Goal: Task Accomplishment & Management: Manage account settings

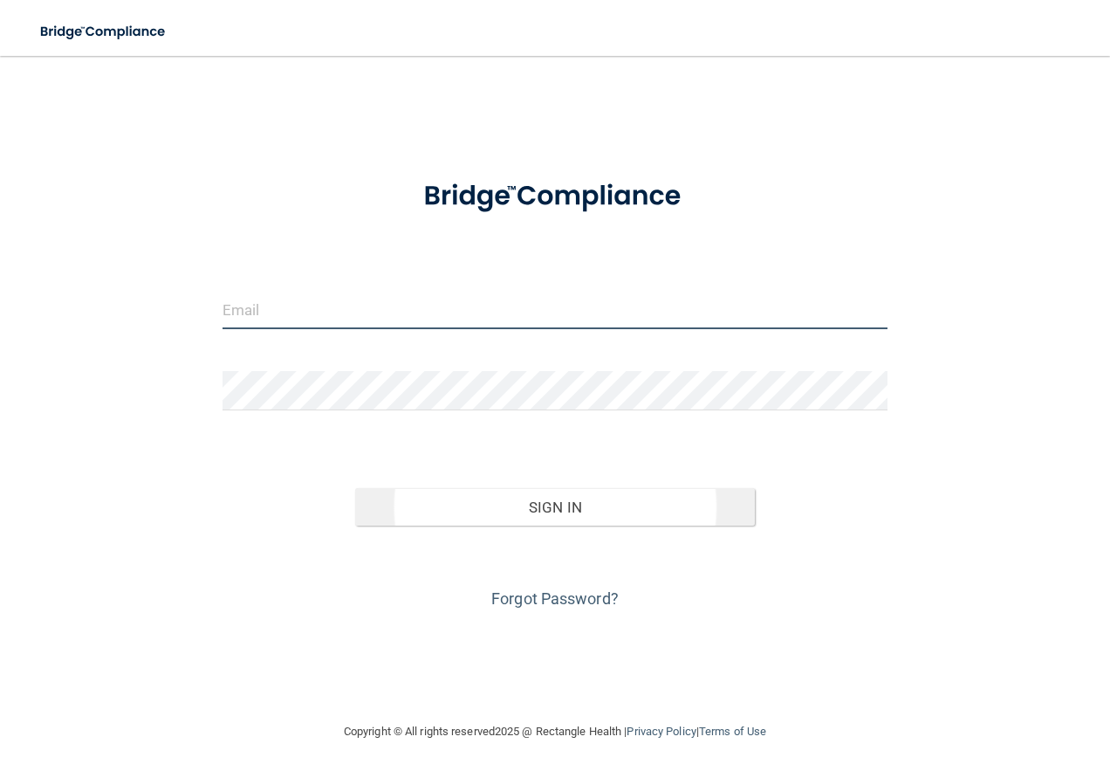
type input "[PERSON_NAME][EMAIL_ADDRESS][DOMAIN_NAME]"
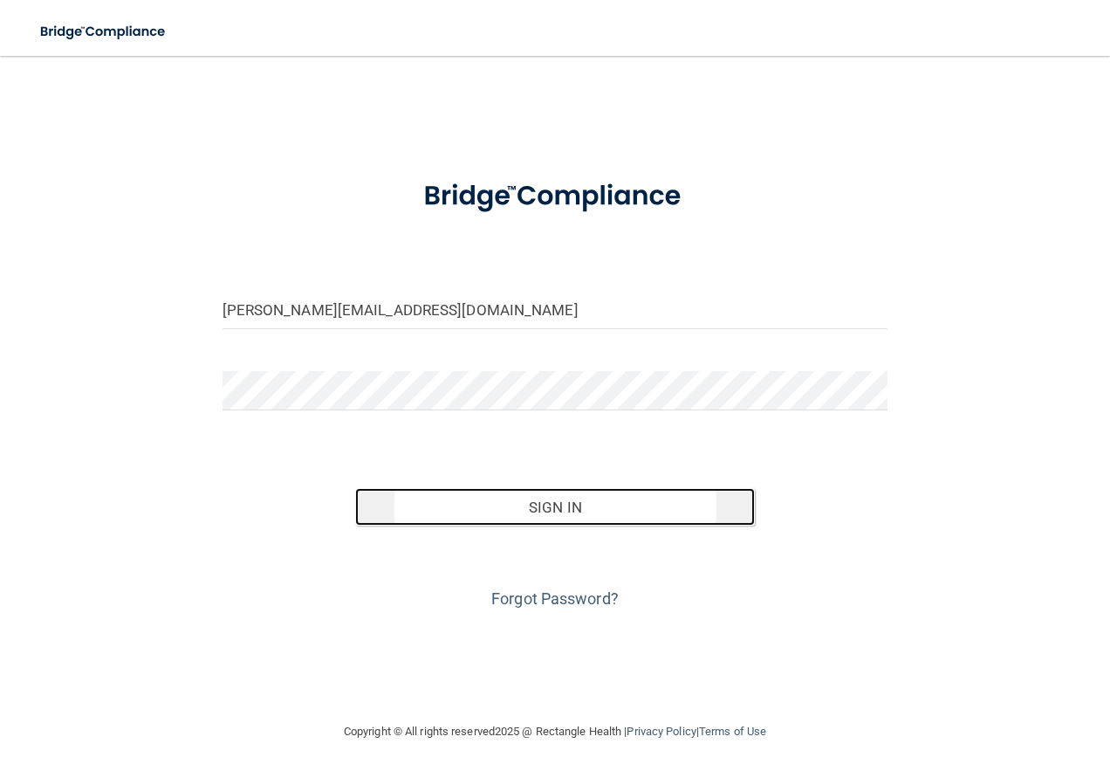
click at [598, 513] on button "Sign In" at bounding box center [555, 507] width 400 height 38
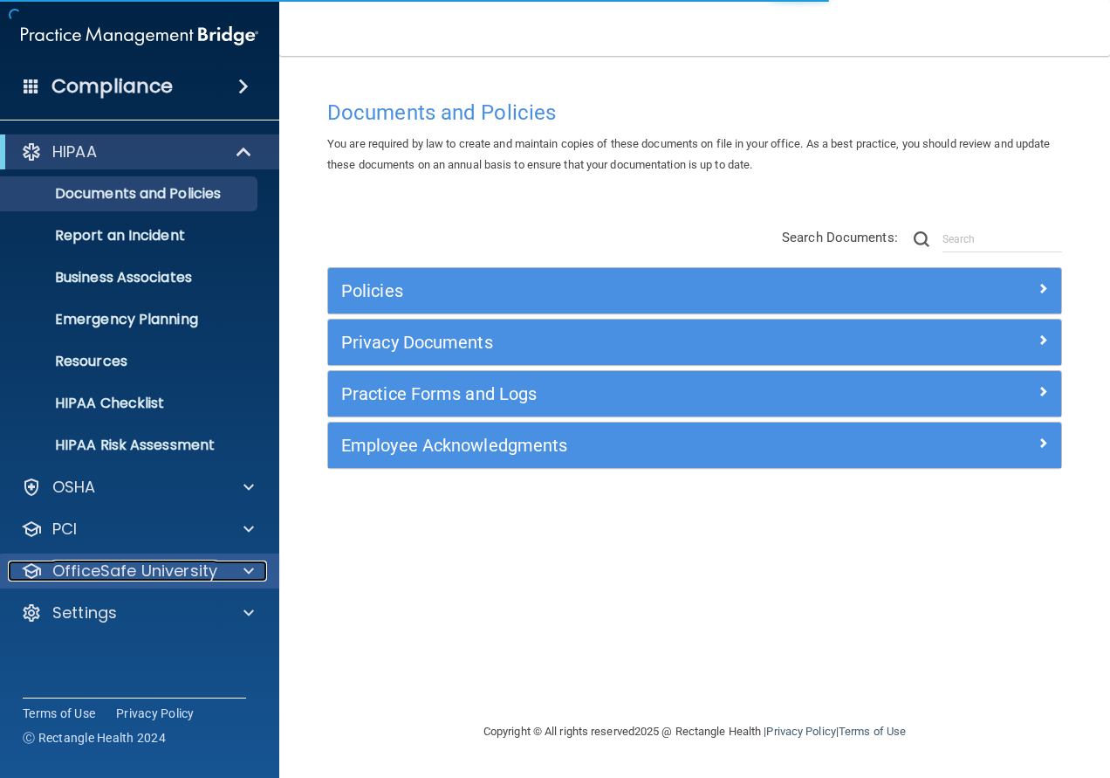
click at [237, 580] on div at bounding box center [246, 570] width 44 height 21
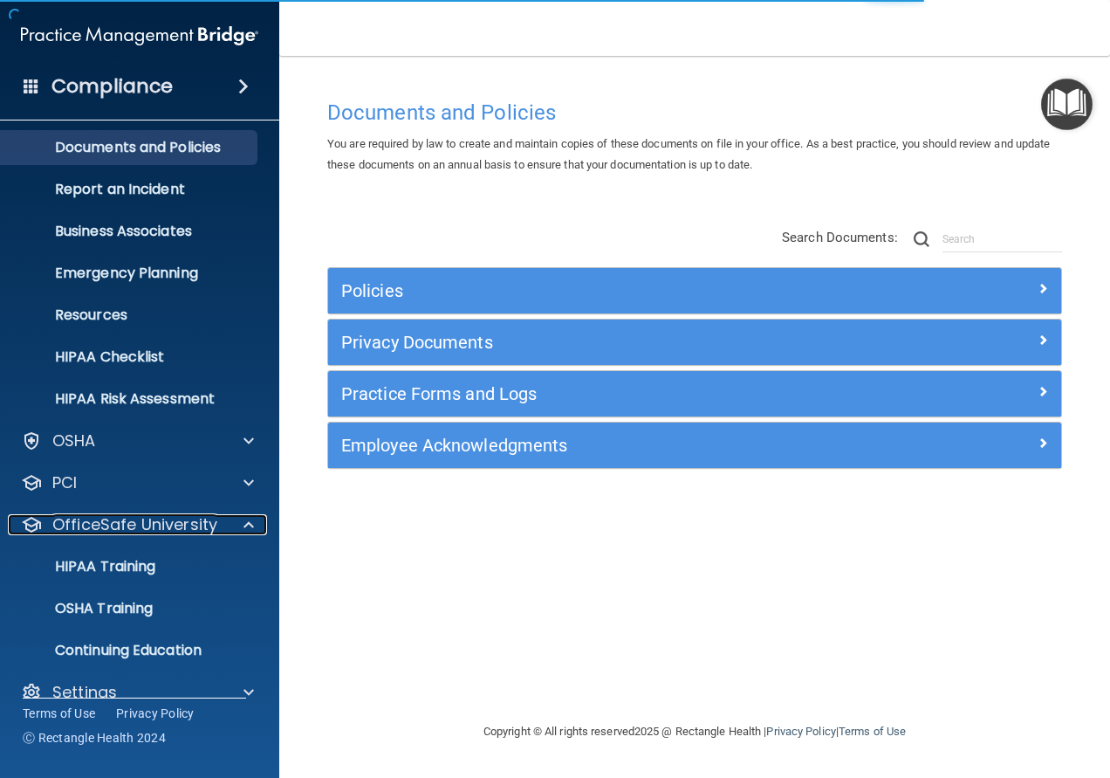
scroll to position [72, 0]
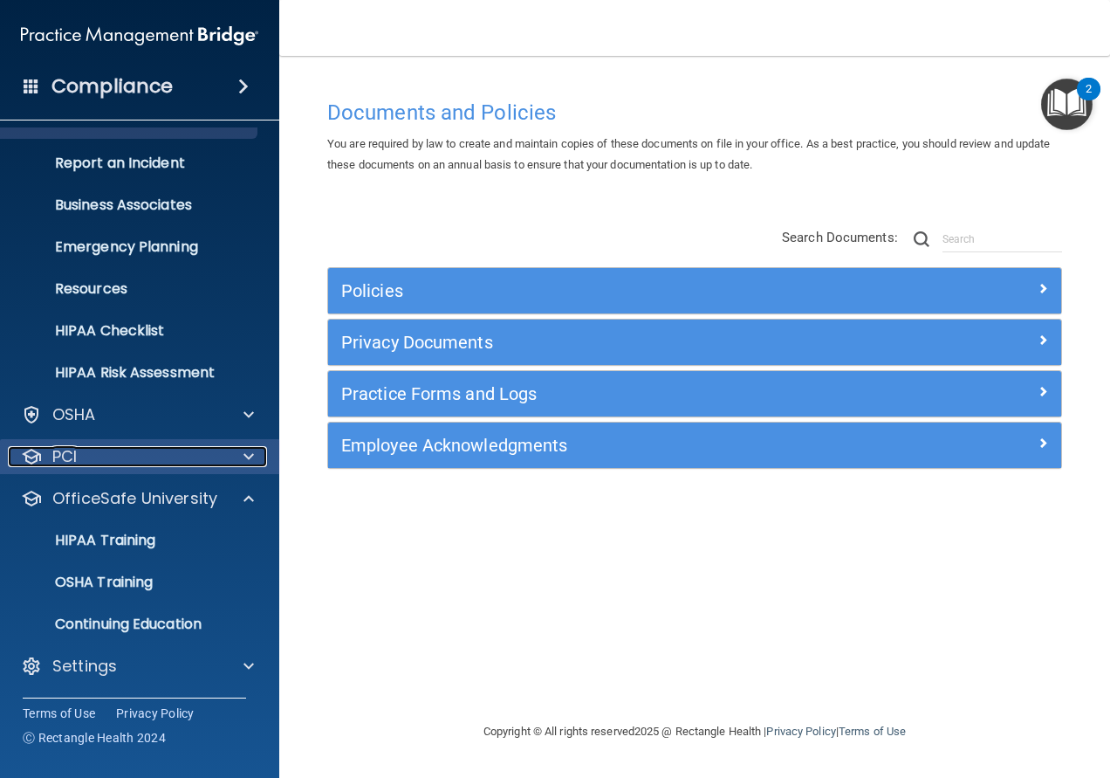
click at [257, 465] on div at bounding box center [246, 456] width 44 height 21
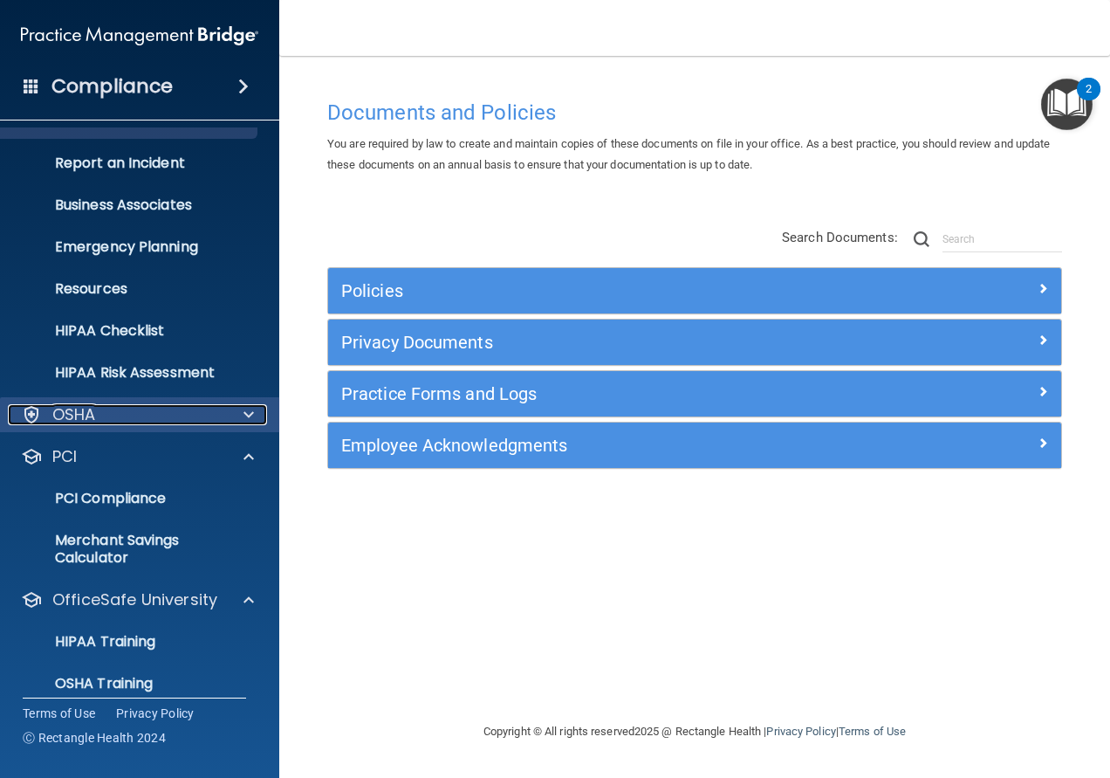
click at [250, 408] on span at bounding box center [249, 414] width 10 height 21
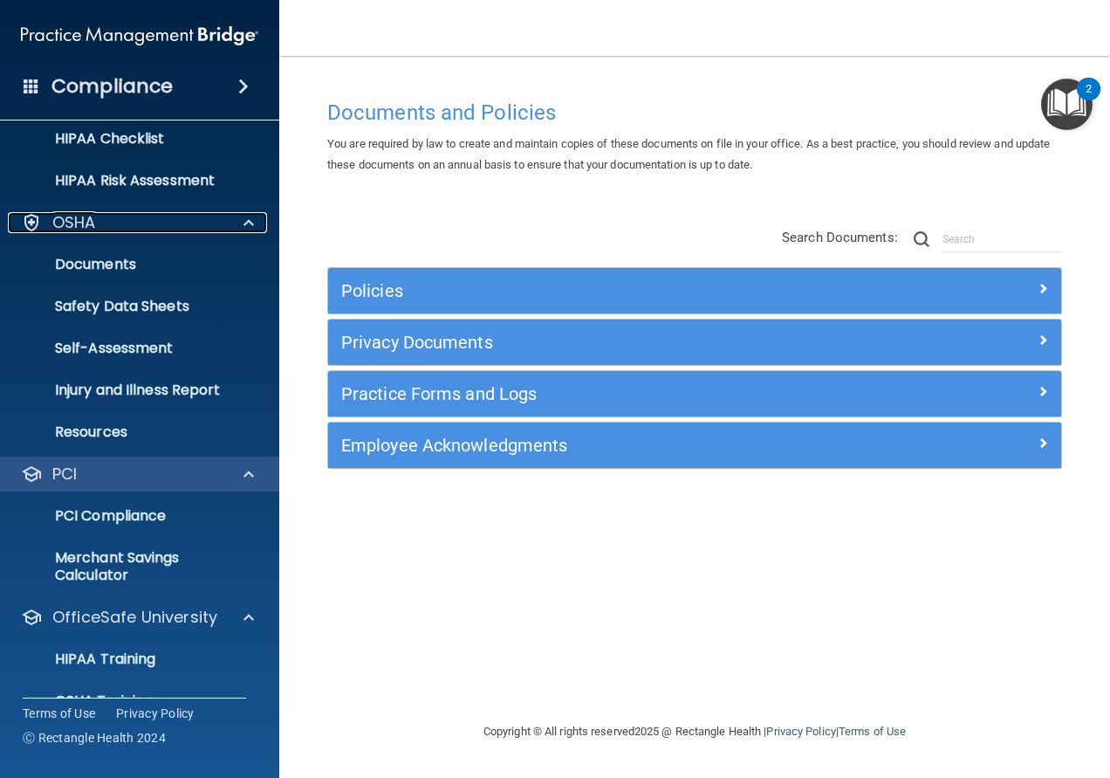
scroll to position [383, 0]
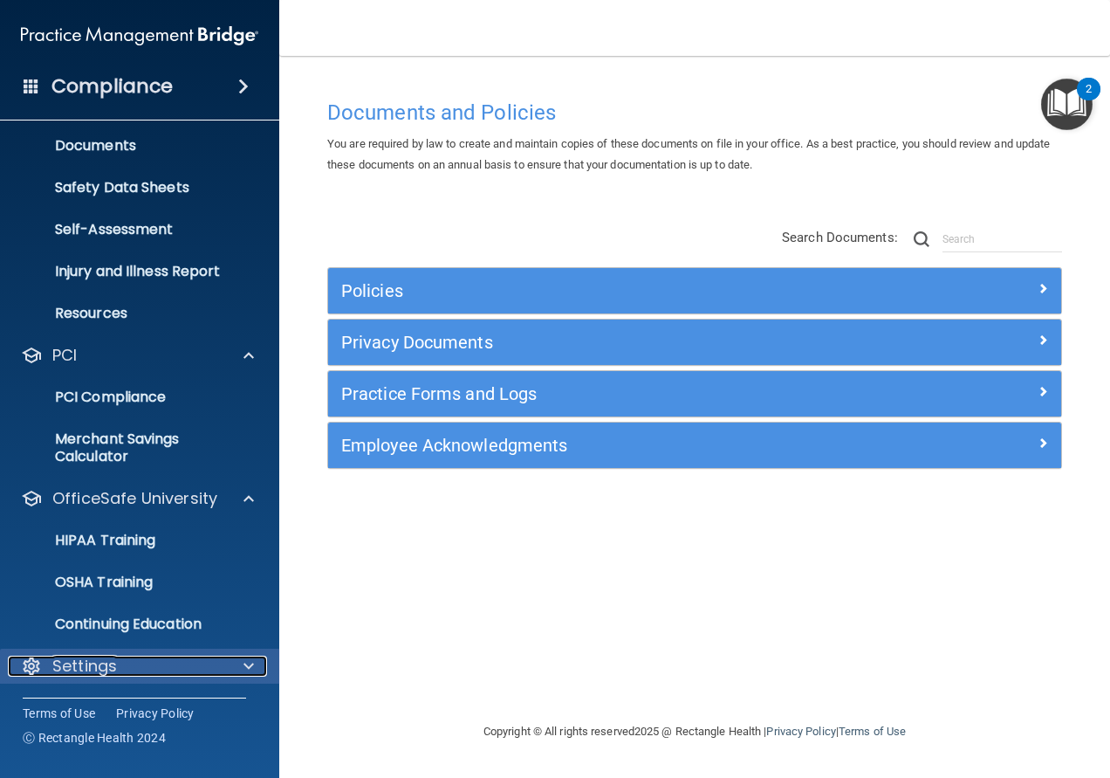
click at [143, 672] on div "Settings" at bounding box center [116, 666] width 216 height 21
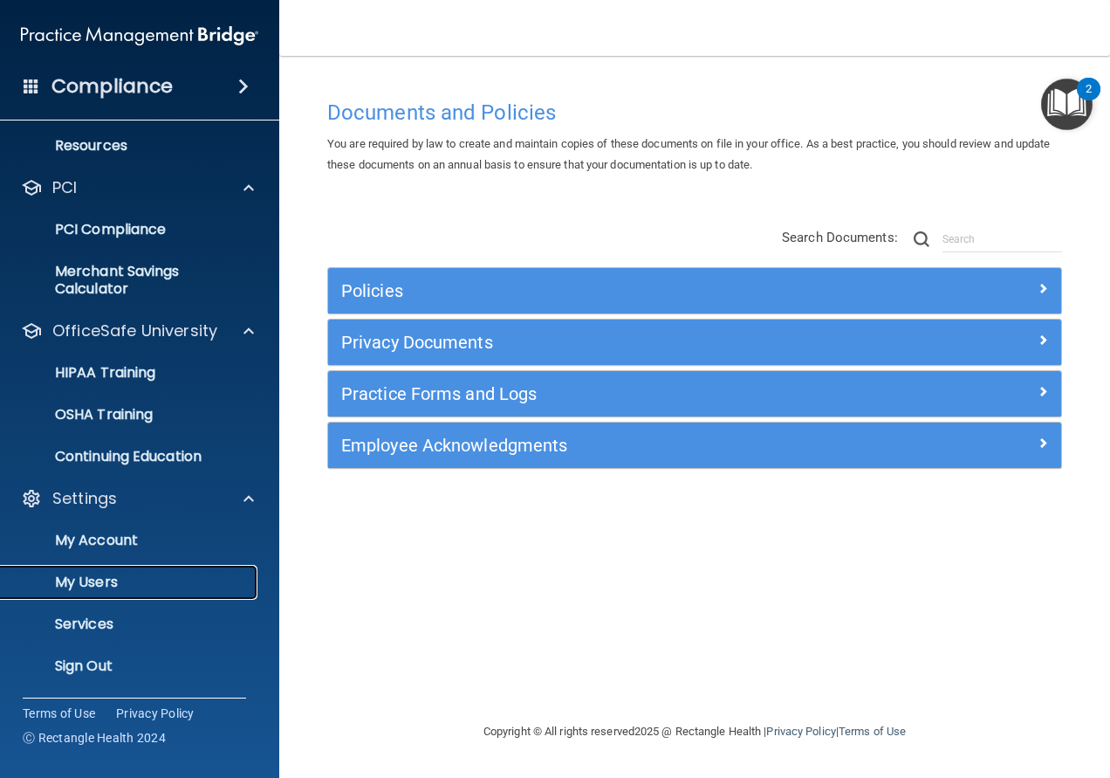
click at [130, 567] on link "My Users" at bounding box center [120, 582] width 275 height 35
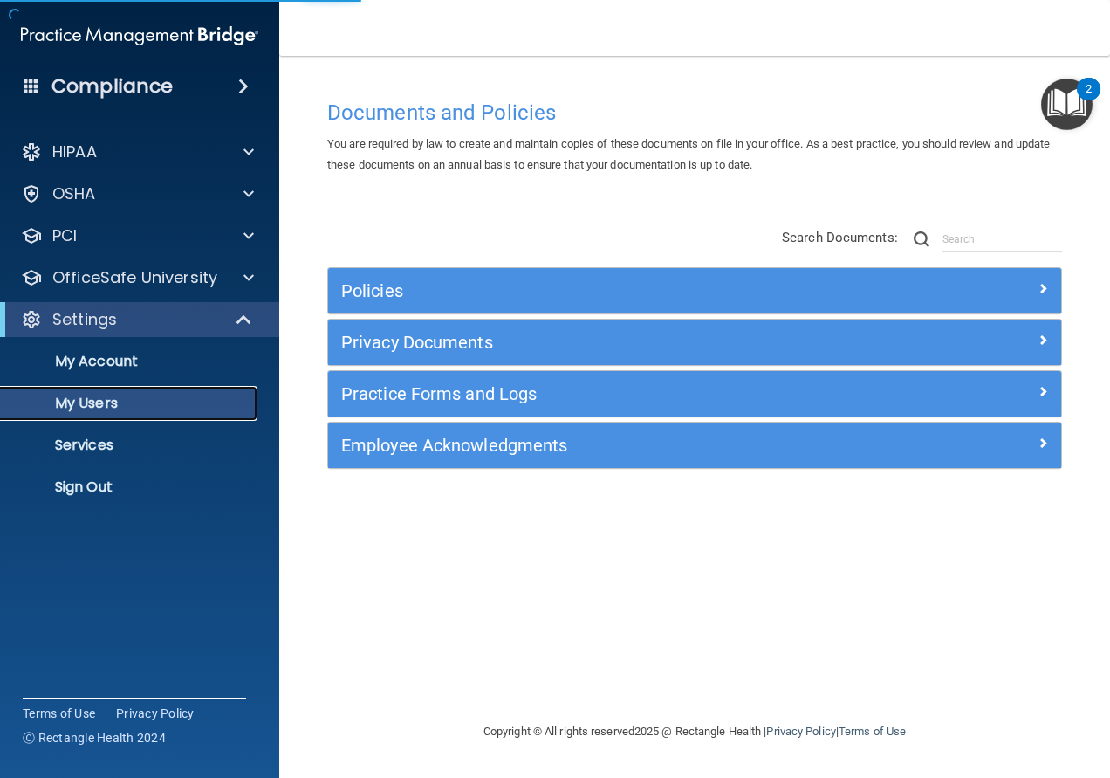
select select "20"
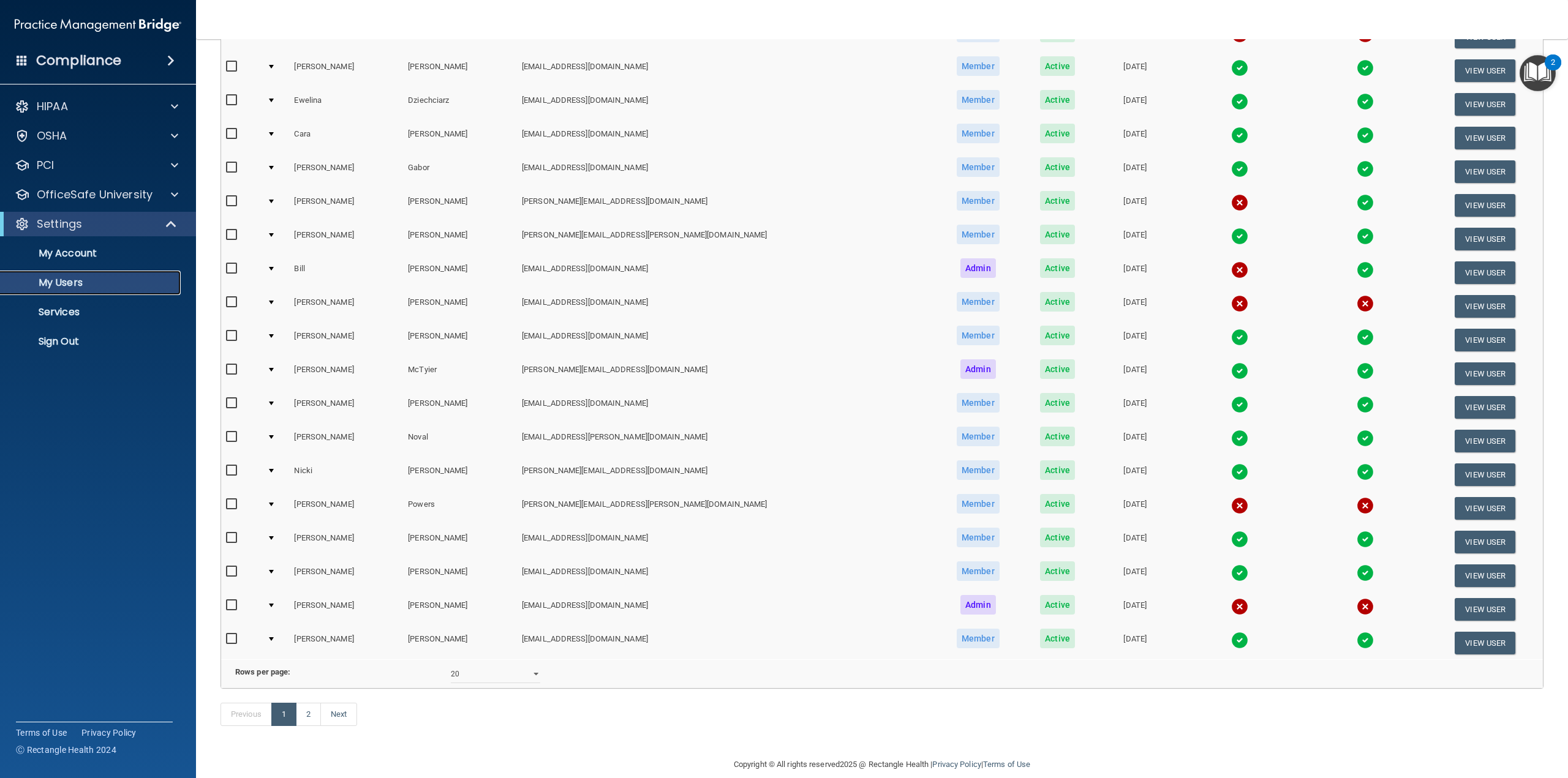
scroll to position [235, 0]
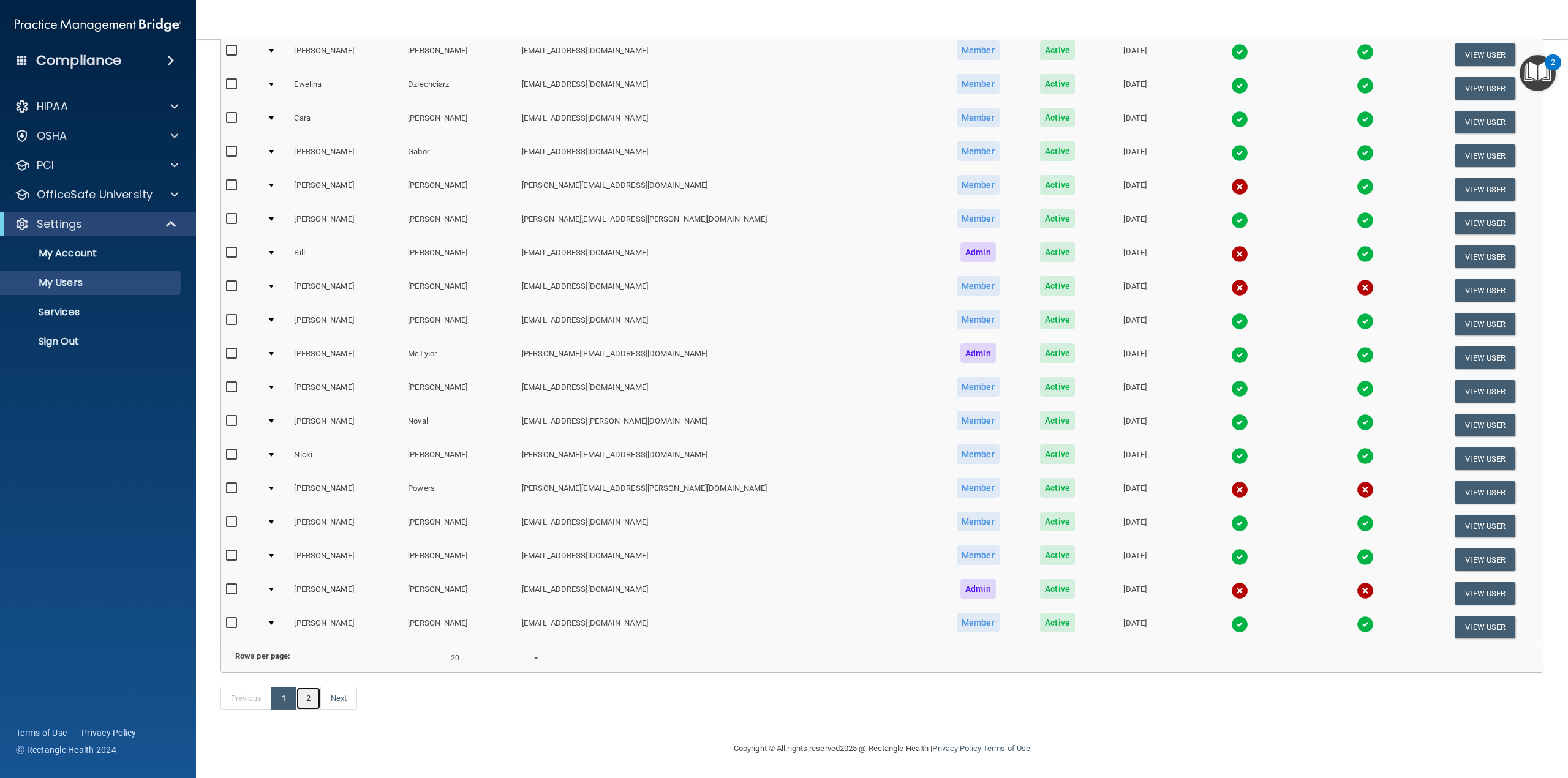
click at [308, 545] on link "2" at bounding box center [309, 698] width 25 height 23
select select "20"
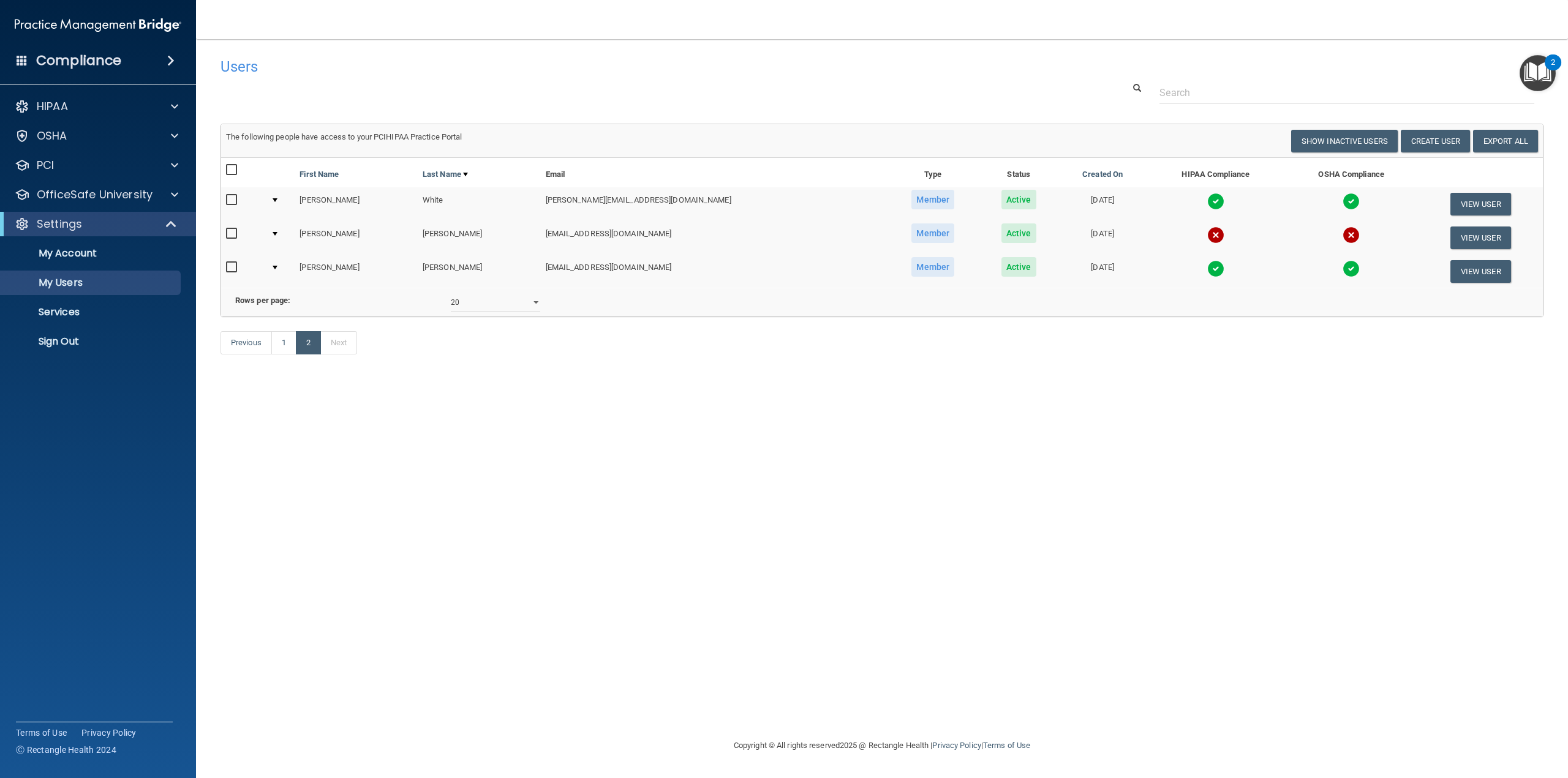
click at [778, 528] on div "Users Success! New user created. × Error! The user couldn't be created. × Succe…" at bounding box center [881, 389] width 1322 height 675
click at [518, 532] on div "Users Success! New user created. × Error! The user couldn't be created. × Succe…" at bounding box center [881, 389] width 1322 height 675
click at [778, 267] on img at bounding box center [1215, 269] width 17 height 17
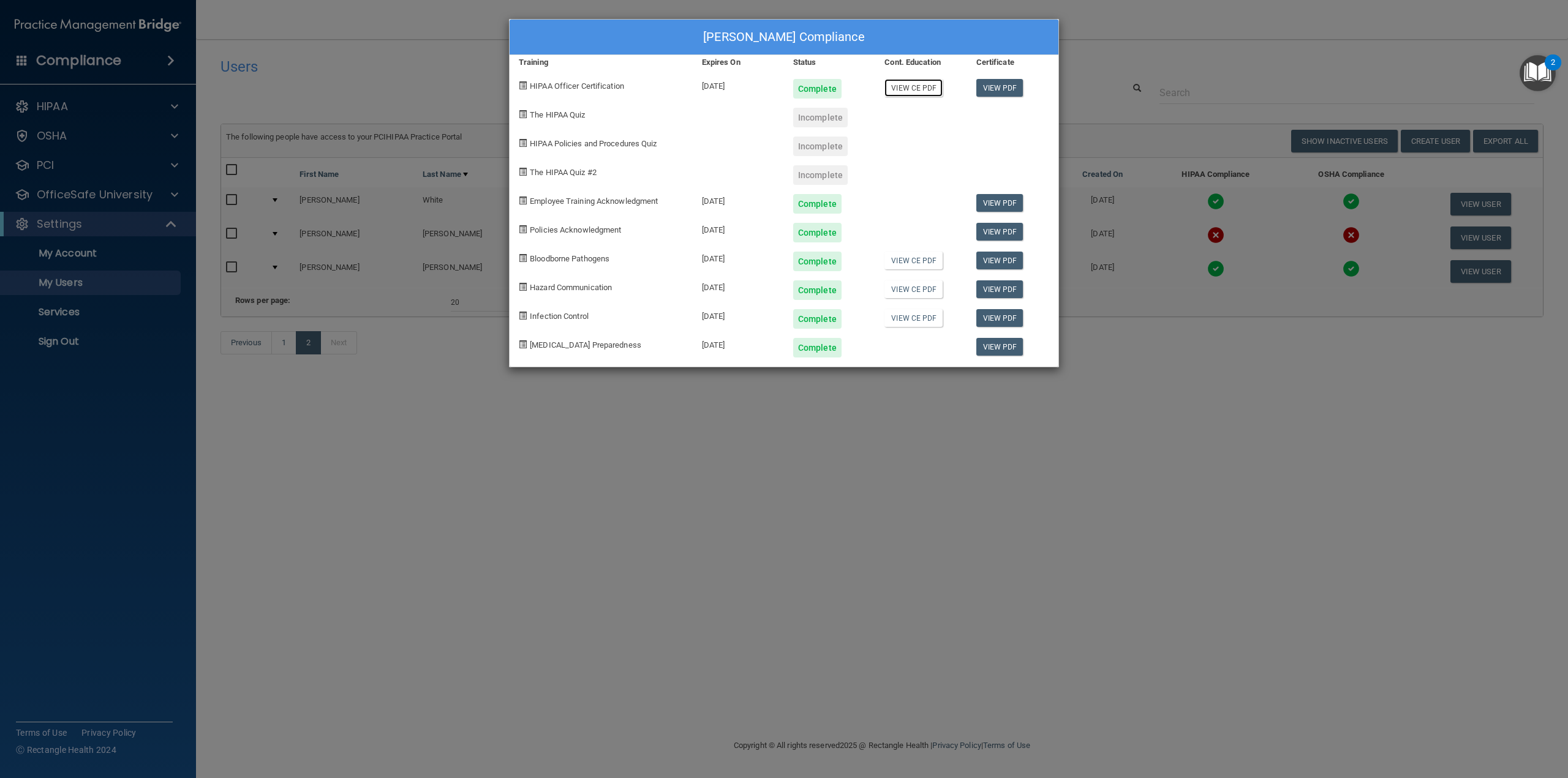
click at [778, 88] on link "View CE PDF" at bounding box center [913, 88] width 58 height 18
click at [778, 261] on link "View CE PDF" at bounding box center [913, 260] width 58 height 18
click at [778, 293] on link "View CE PDF" at bounding box center [913, 289] width 58 height 18
click at [778, 315] on link "View CE PDF" at bounding box center [913, 318] width 58 height 18
click at [556, 545] on div "[PERSON_NAME] Compliance Training Expires On Status Cont. Education Certificate…" at bounding box center [784, 389] width 1568 height 778
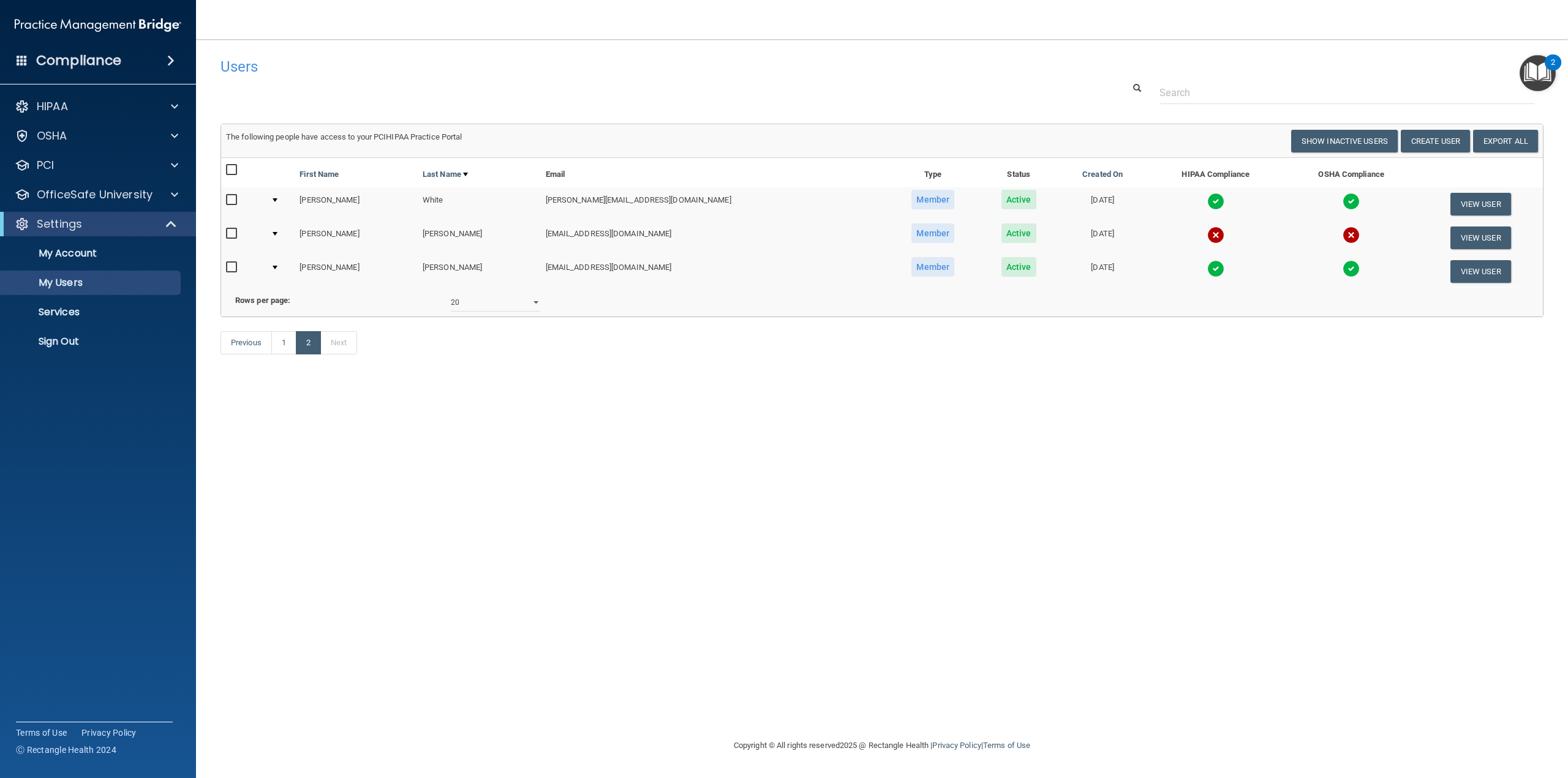
click at [778, 50] on main "Users Success! New user created. × Error! The user couldn't be created. × Succe…" at bounding box center [881, 409] width 1372 height 739
